Goal: Task Accomplishment & Management: Use online tool/utility

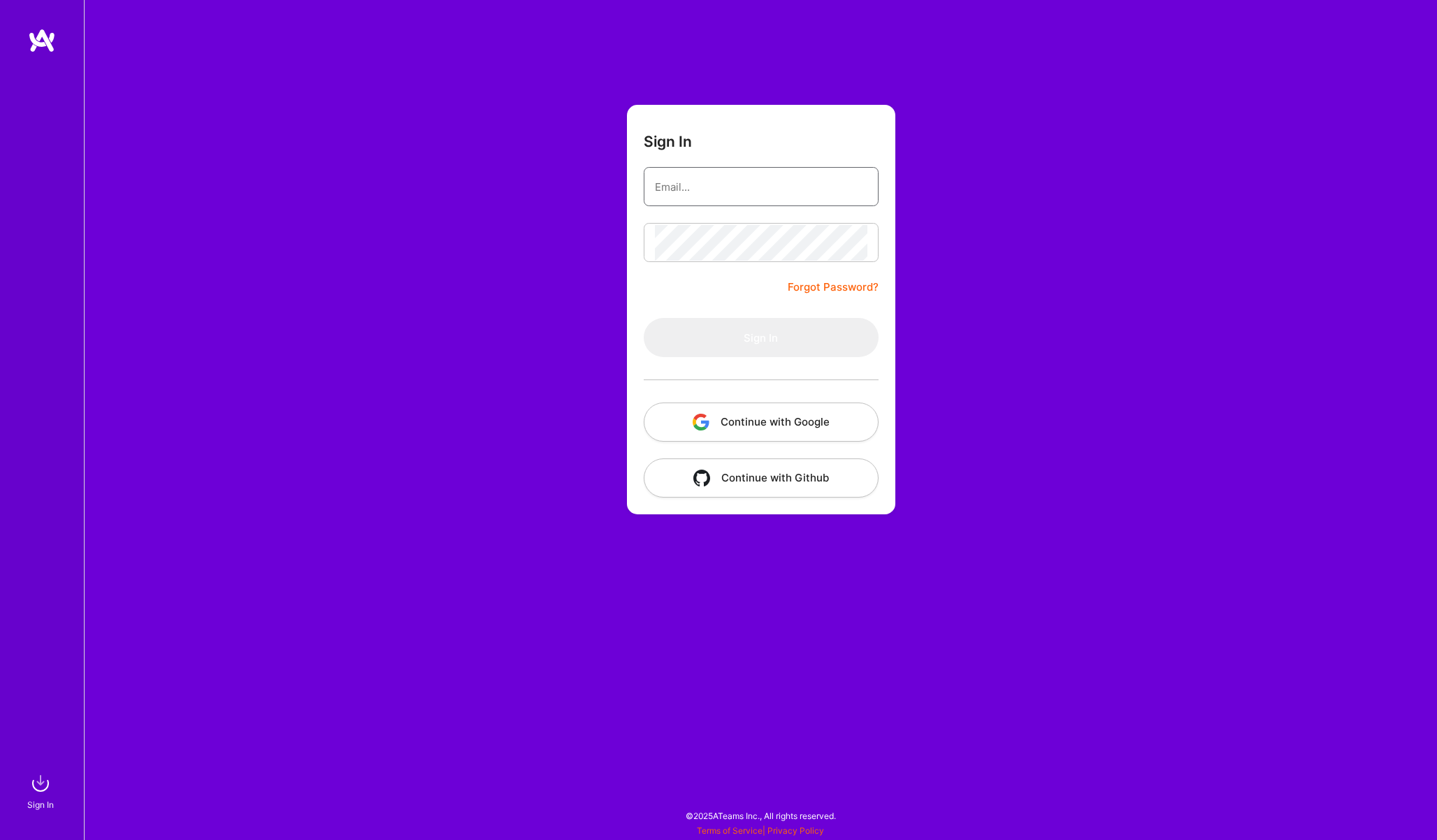
type input "[PERSON_NAME][EMAIL_ADDRESS][DOMAIN_NAME]"
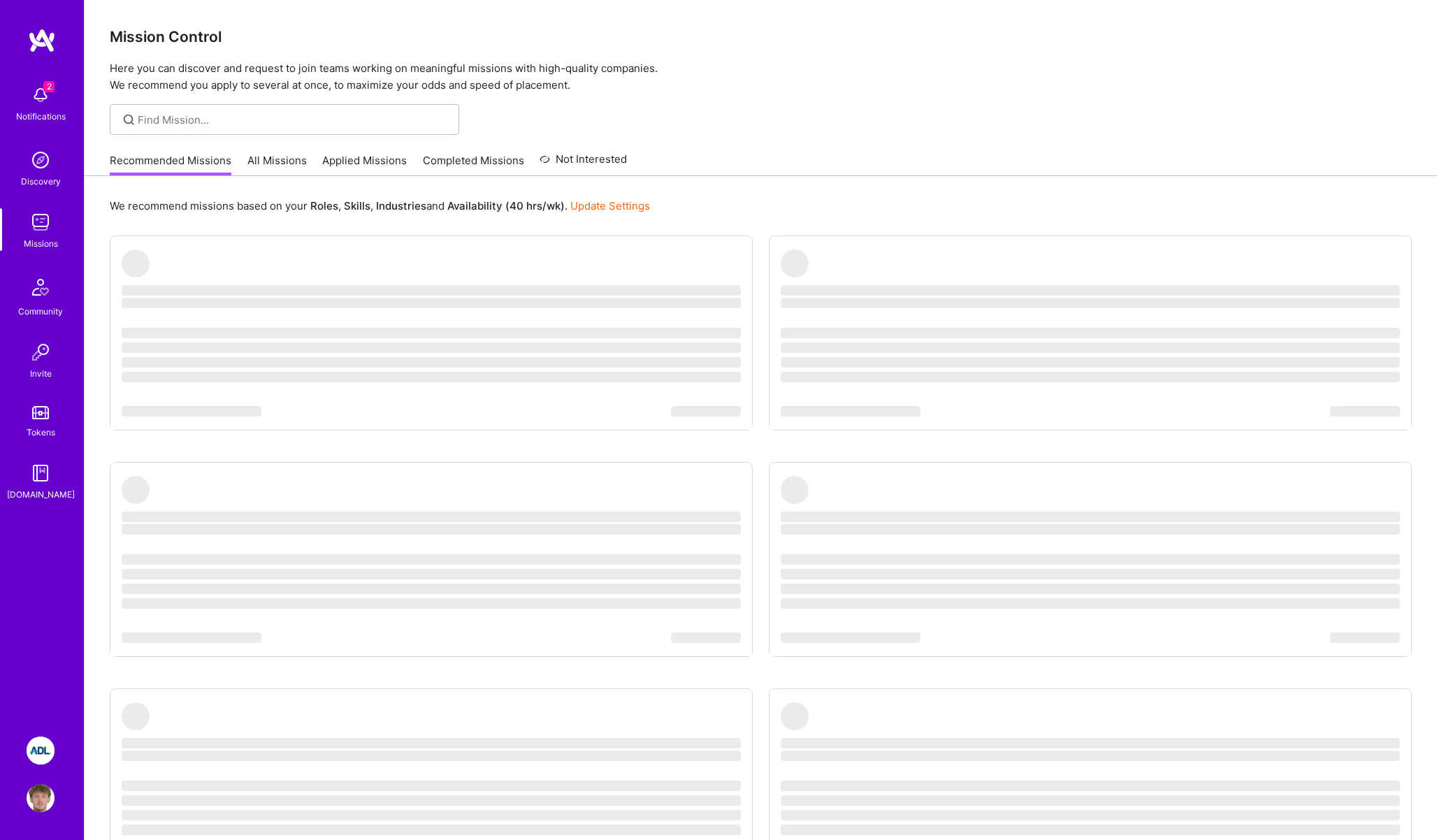
click at [43, 736] on img at bounding box center [40, 750] width 28 height 28
